Goal: Navigation & Orientation: Find specific page/section

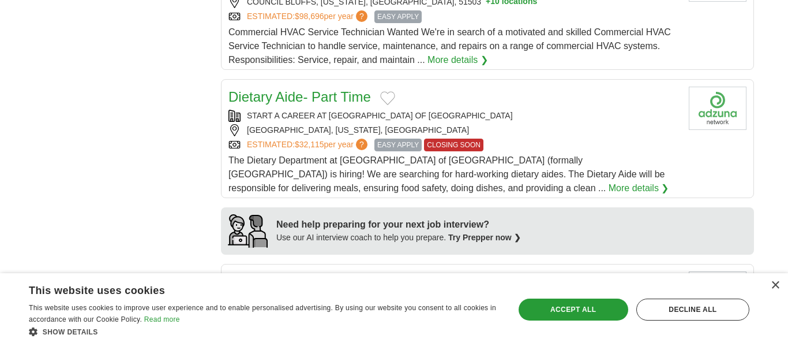
scroll to position [852, 0]
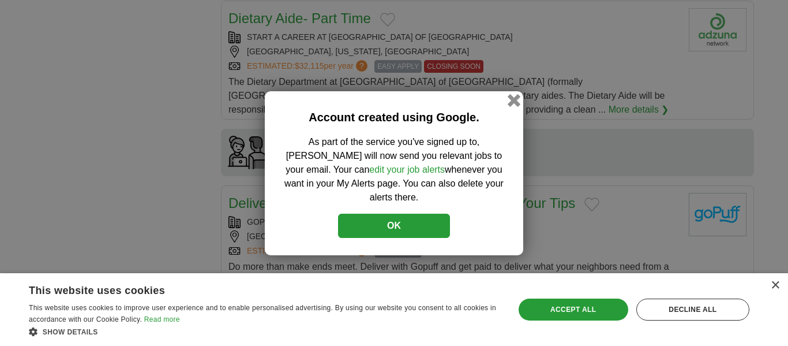
click at [511, 106] on button "button" at bounding box center [514, 99] width 13 height 13
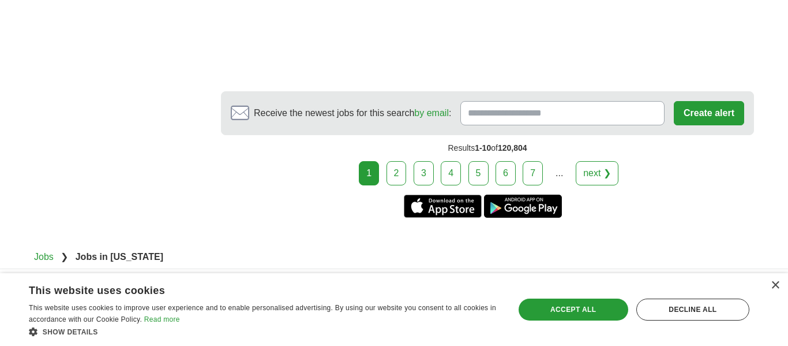
scroll to position [2007, 0]
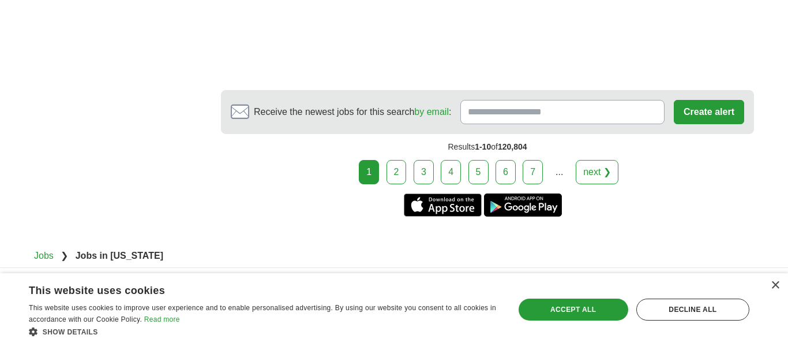
click at [398, 160] on link "2" at bounding box center [397, 172] width 20 height 24
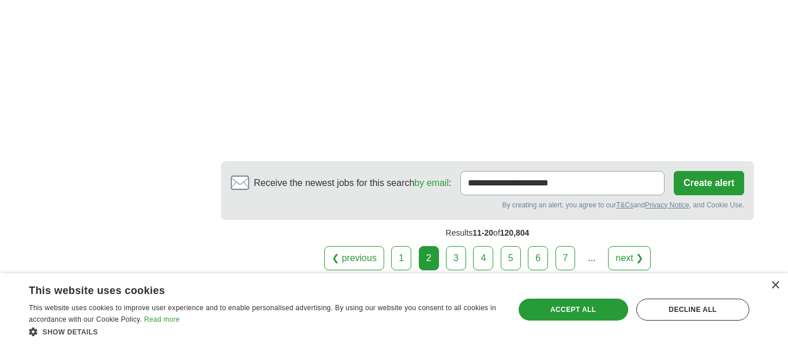
scroll to position [1694, 0]
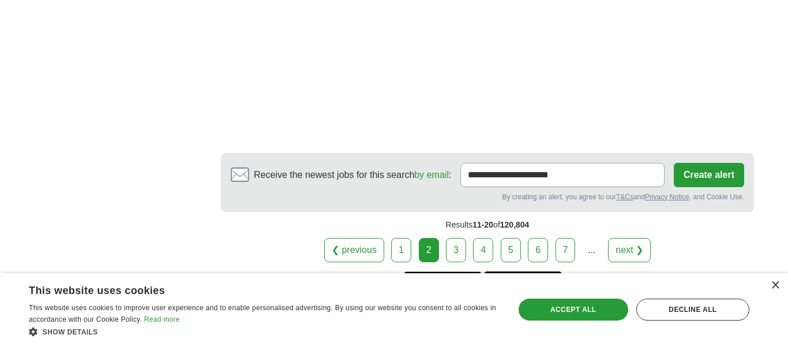
click at [455, 238] on link "3" at bounding box center [456, 250] width 20 height 24
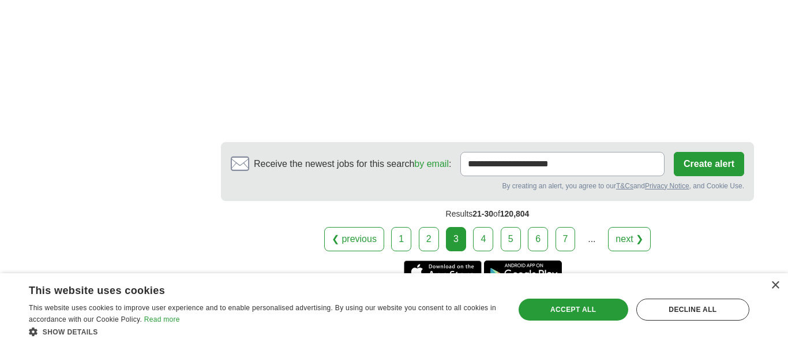
scroll to position [2115, 0]
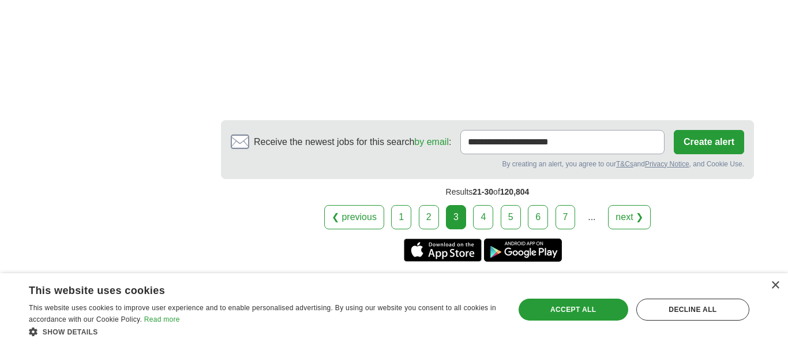
click at [481, 205] on link "4" at bounding box center [483, 217] width 20 height 24
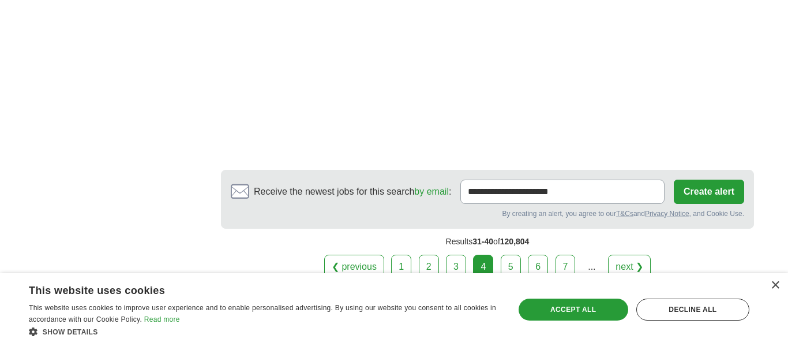
scroll to position [2098, 0]
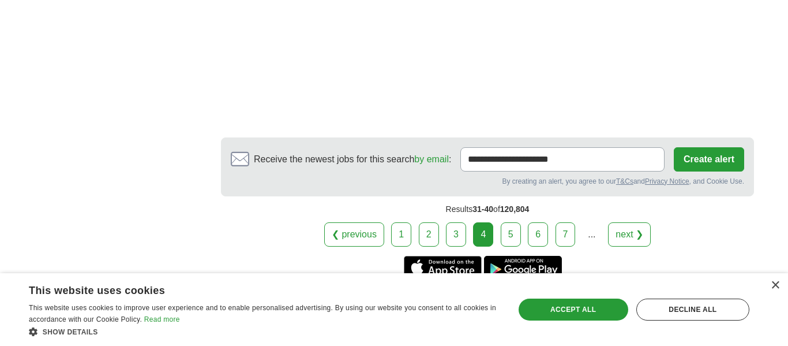
click at [508, 222] on link "5" at bounding box center [511, 234] width 20 height 24
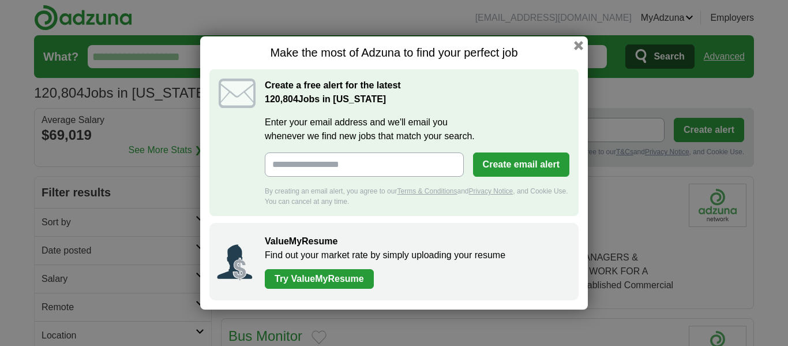
click at [578, 47] on button "button" at bounding box center [578, 45] width 9 height 9
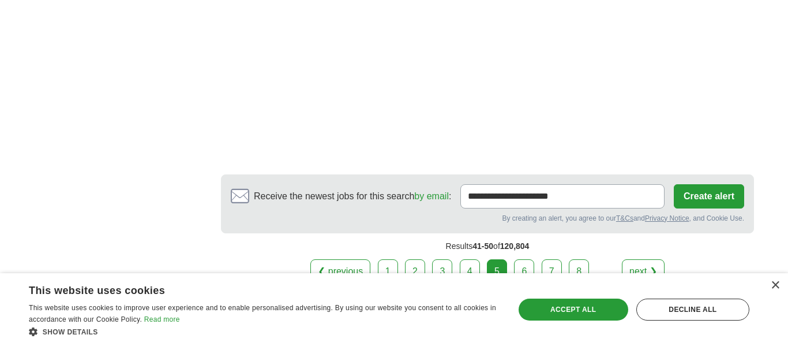
scroll to position [2167, 0]
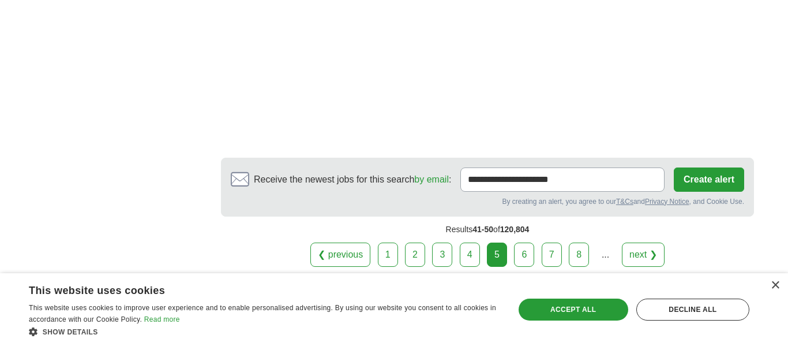
click at [526, 242] on link "6" at bounding box center [524, 254] width 20 height 24
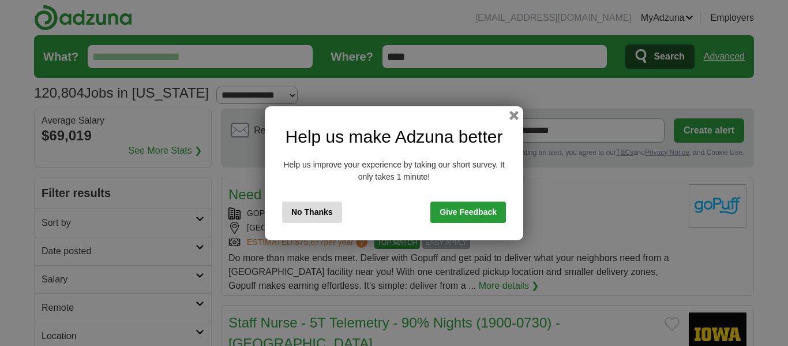
click at [512, 113] on button "button" at bounding box center [514, 115] width 9 height 9
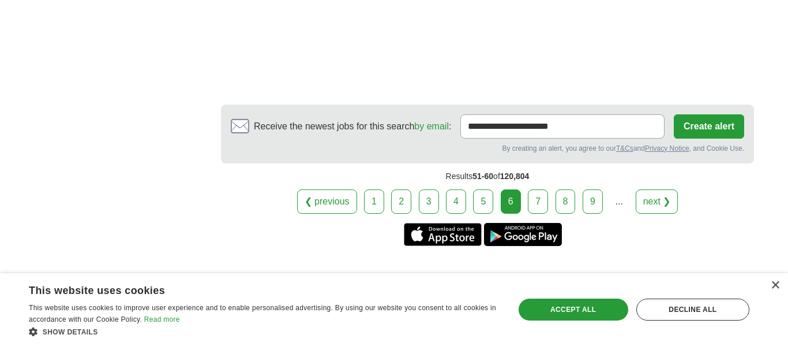
scroll to position [2067, 0]
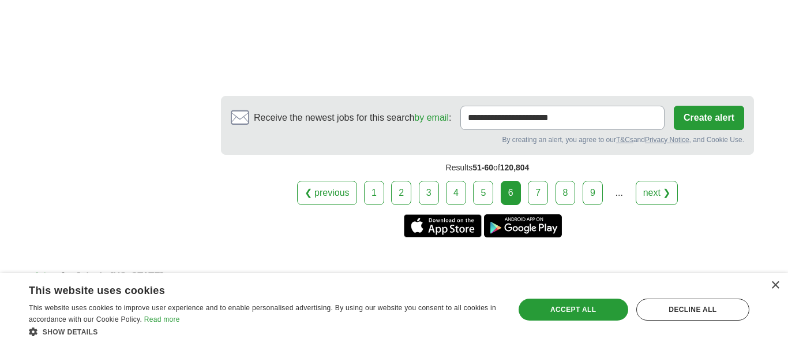
click at [538, 181] on link "7" at bounding box center [538, 193] width 20 height 24
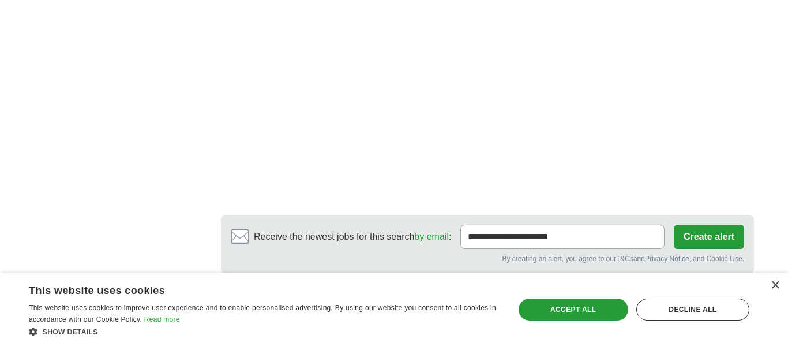
scroll to position [2073, 0]
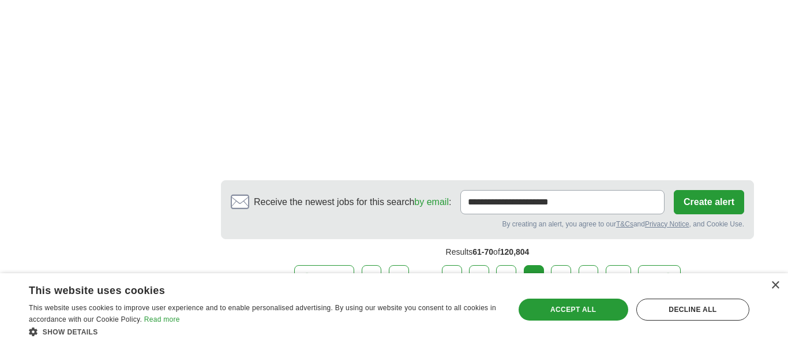
click at [561, 265] on link "8" at bounding box center [561, 277] width 20 height 24
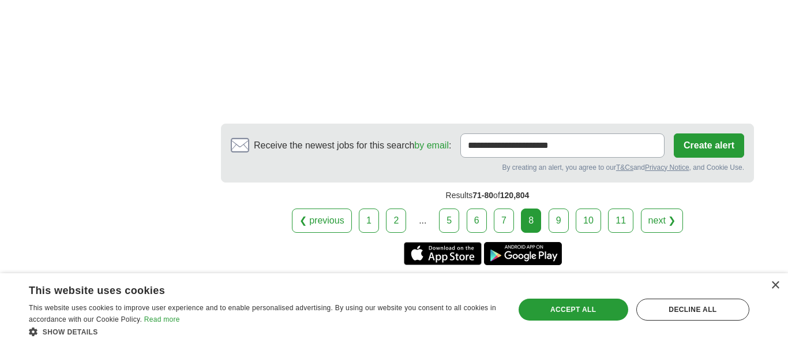
scroll to position [2165, 0]
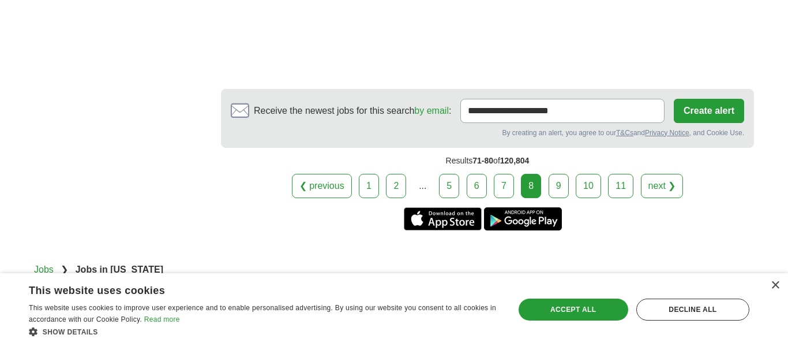
click at [551, 174] on link "9" at bounding box center [559, 186] width 20 height 24
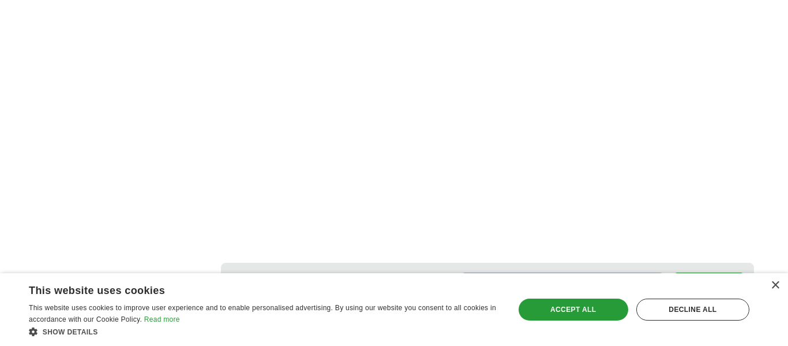
scroll to position [2009, 0]
